Goal: Check status: Check status

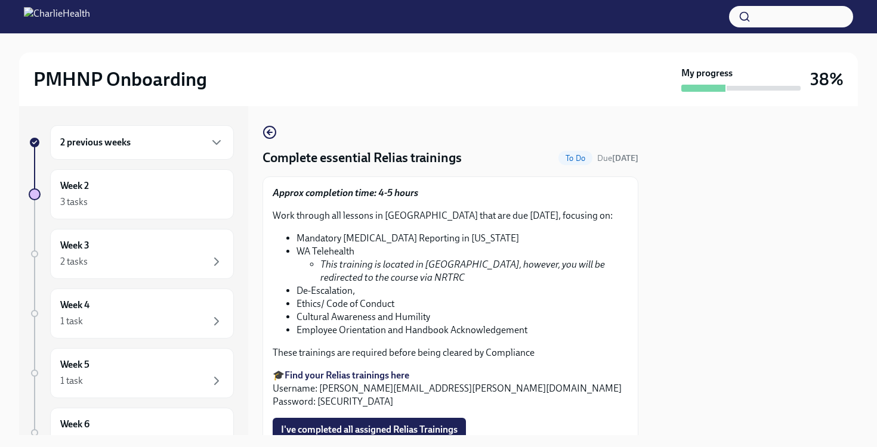
click at [110, 141] on h6 "2 previous weeks" at bounding box center [95, 142] width 70 height 13
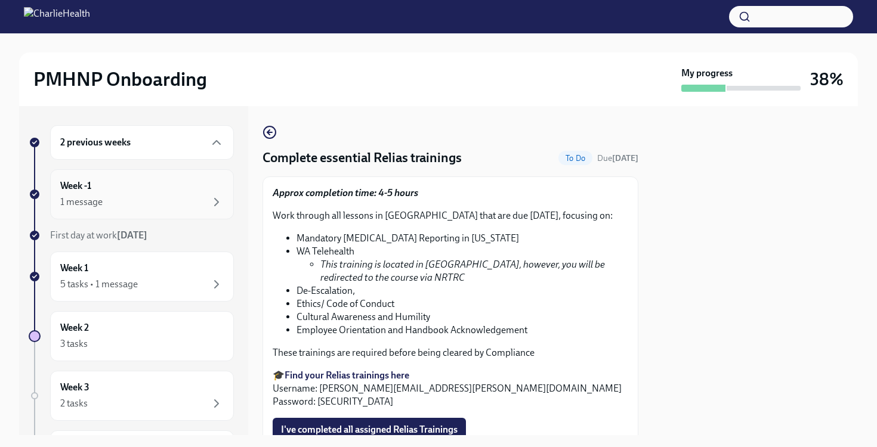
click at [134, 205] on div "1 message" at bounding box center [141, 202] width 163 height 14
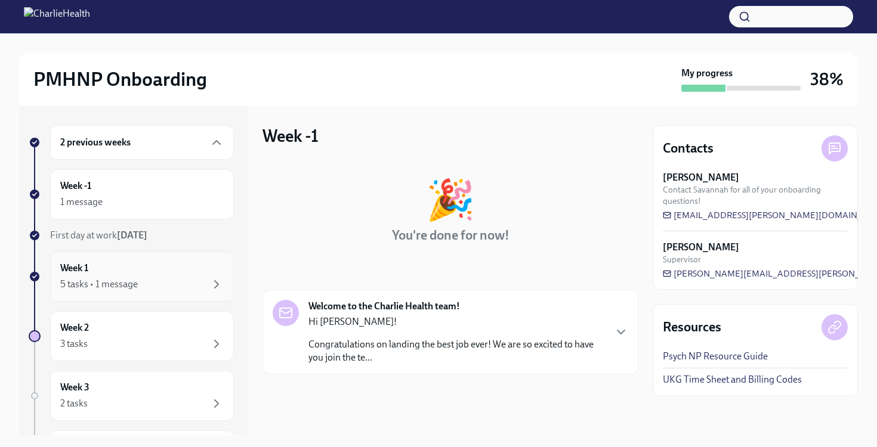
click at [149, 263] on div "Week 1 5 tasks • 1 message" at bounding box center [141, 277] width 163 height 30
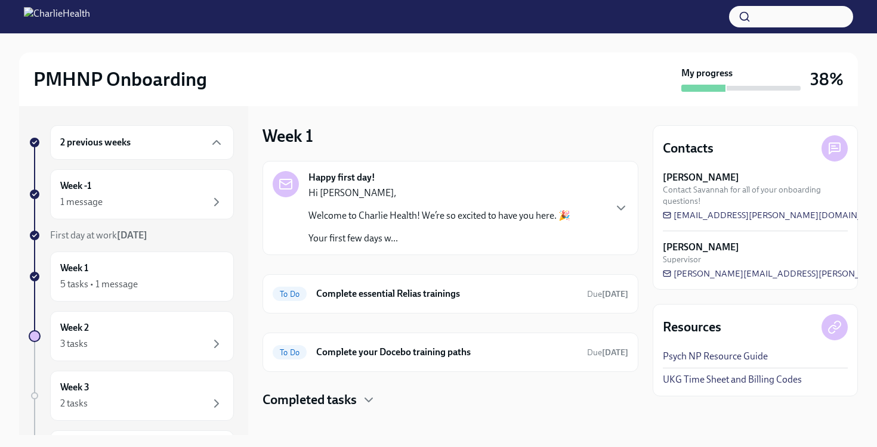
scroll to position [12, 0]
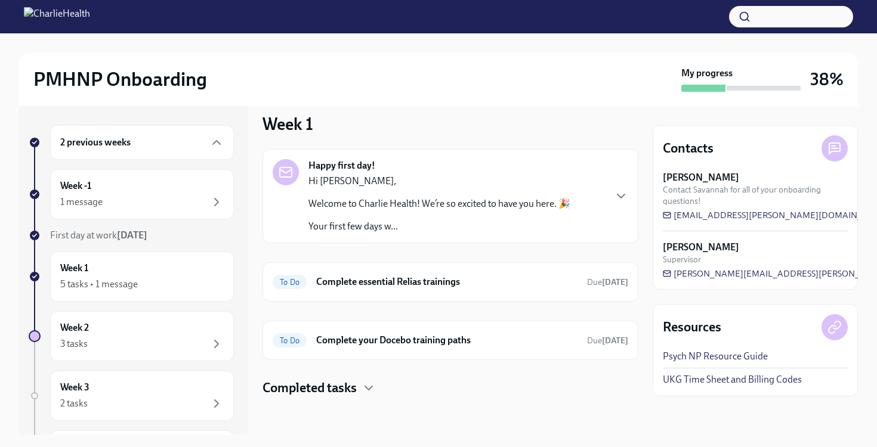
click at [344, 391] on h4 "Completed tasks" at bounding box center [309, 388] width 94 height 18
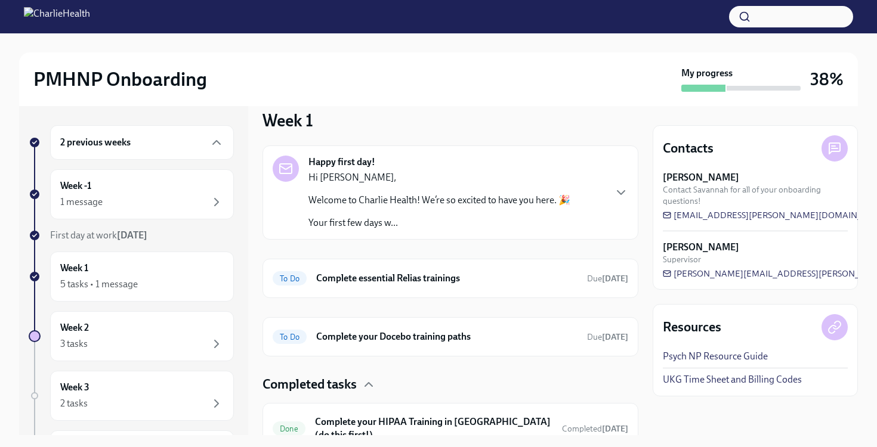
scroll to position [8, 0]
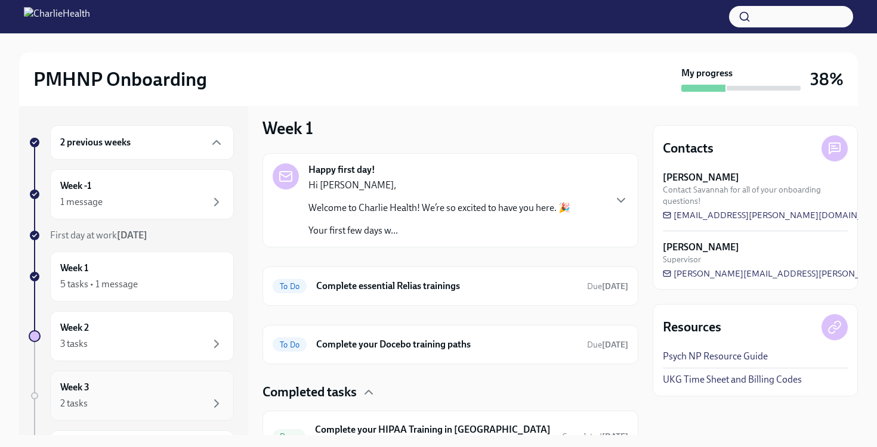
click at [154, 383] on div "Week 3 2 tasks" at bounding box center [141, 396] width 163 height 30
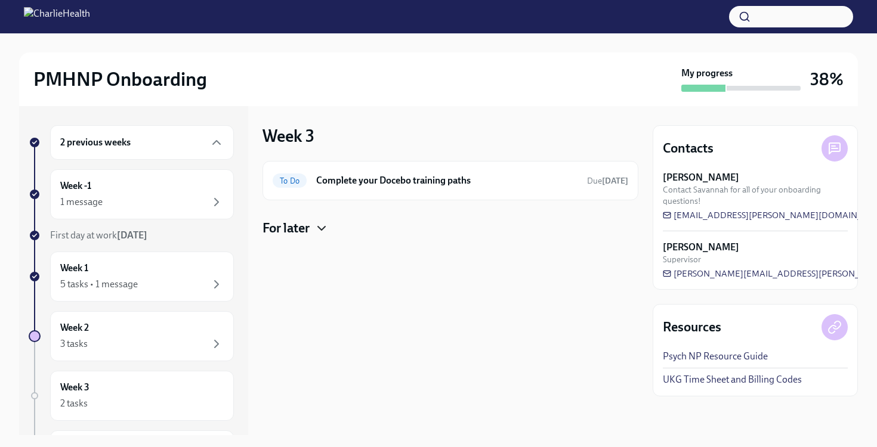
click at [317, 231] on icon "button" at bounding box center [321, 228] width 14 height 14
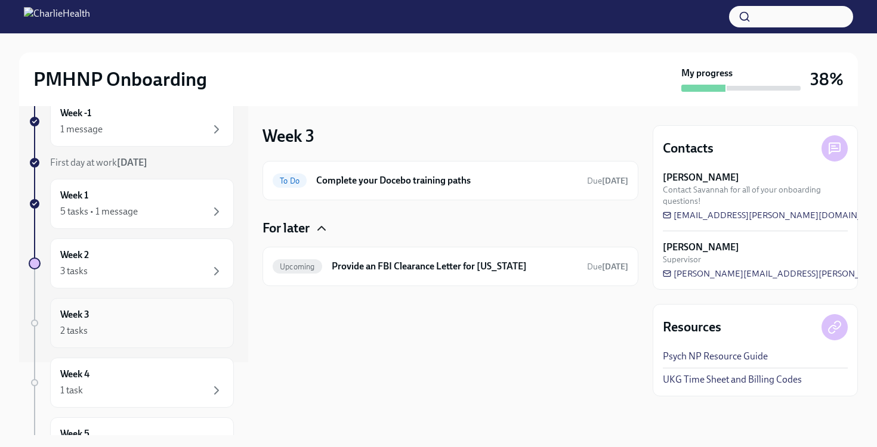
scroll to position [77, 0]
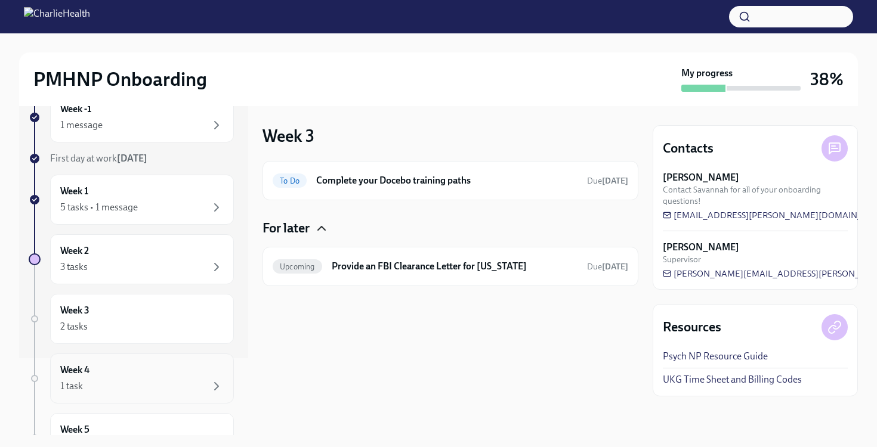
click at [180, 384] on div "1 task" at bounding box center [141, 386] width 163 height 14
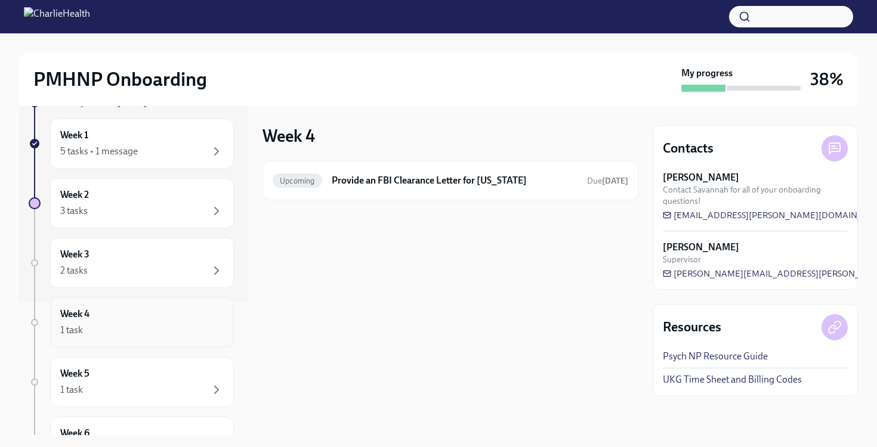
scroll to position [137, 0]
click at [180, 384] on div "1 task" at bounding box center [141, 386] width 163 height 14
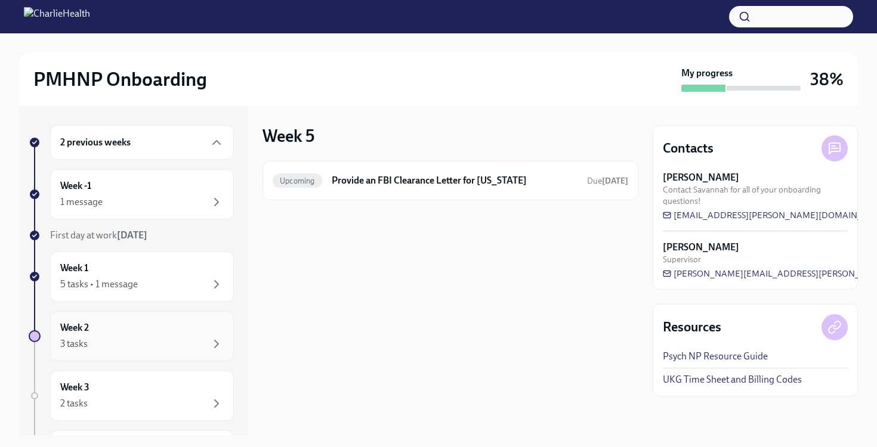
click at [178, 342] on div "3 tasks" at bounding box center [141, 344] width 163 height 14
